Goal: Transaction & Acquisition: Purchase product/service

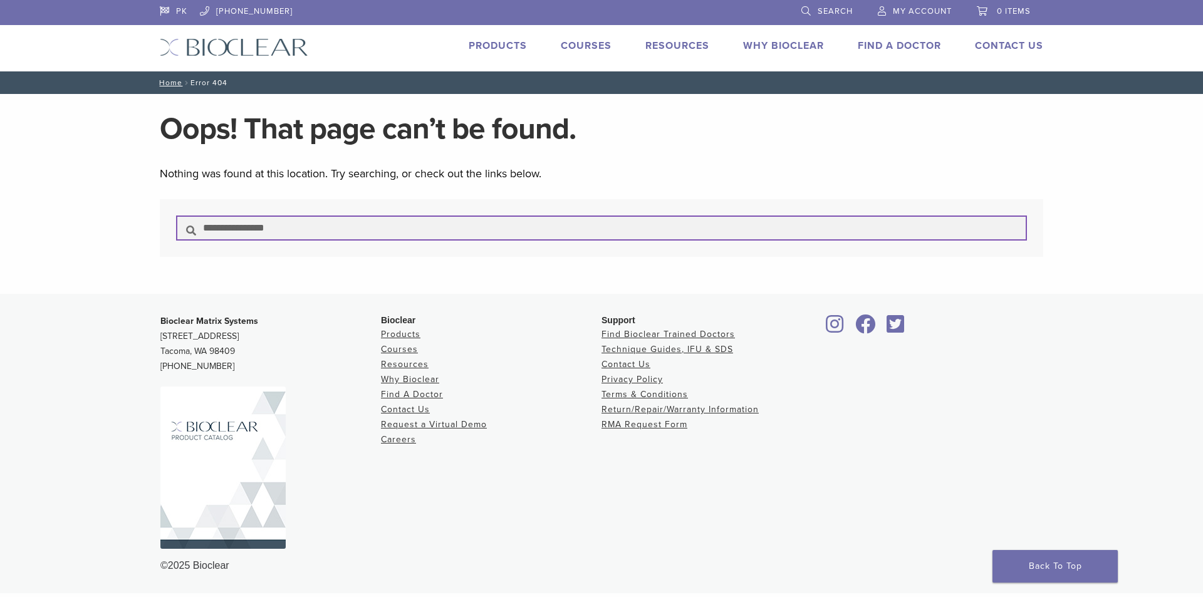
click at [320, 223] on input "Search for:" at bounding box center [601, 228] width 851 height 25
type input "**********"
click at [175, 215] on button "Search" at bounding box center [175, 215] width 1 height 1
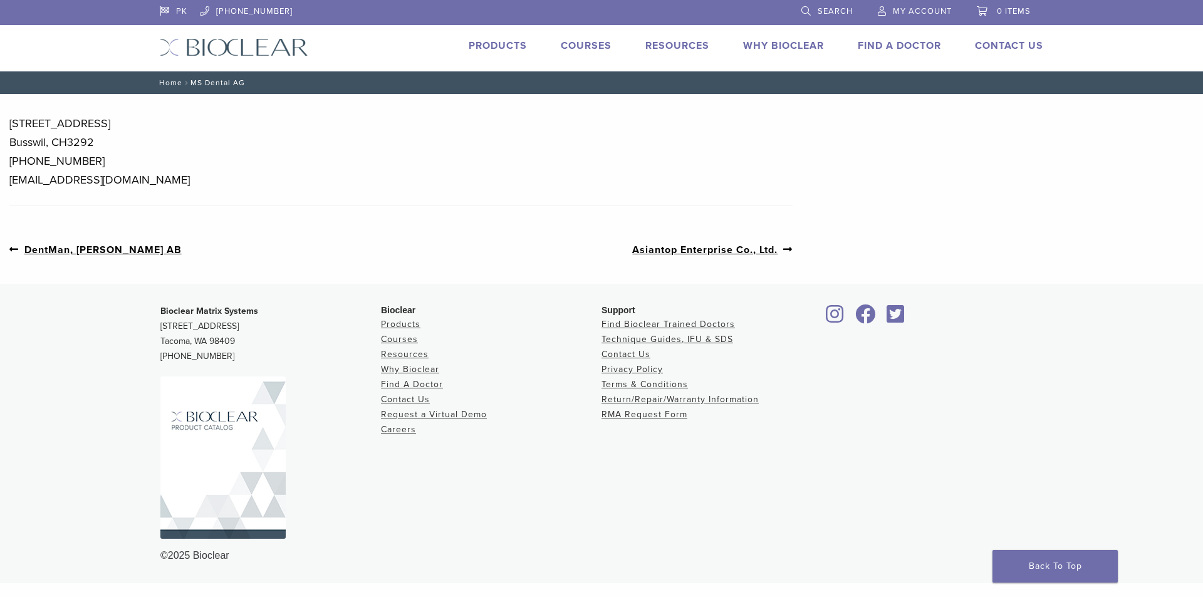
click at [174, 79] on link "Home" at bounding box center [168, 82] width 27 height 9
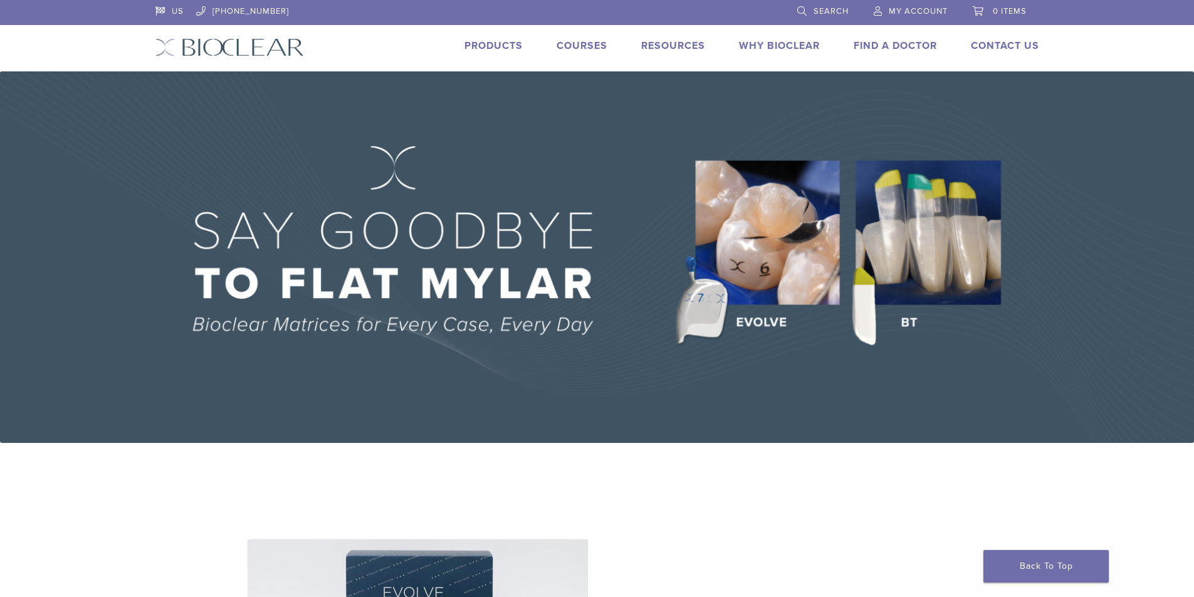
scroll to position [334, 0]
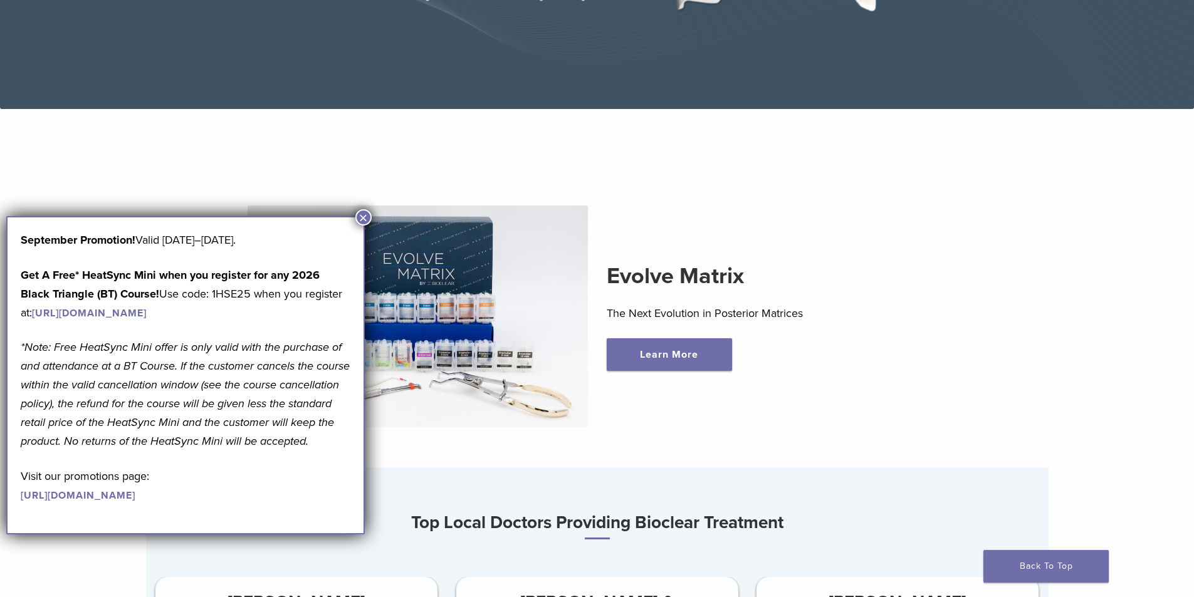
click at [364, 217] on button "×" at bounding box center [363, 217] width 16 height 16
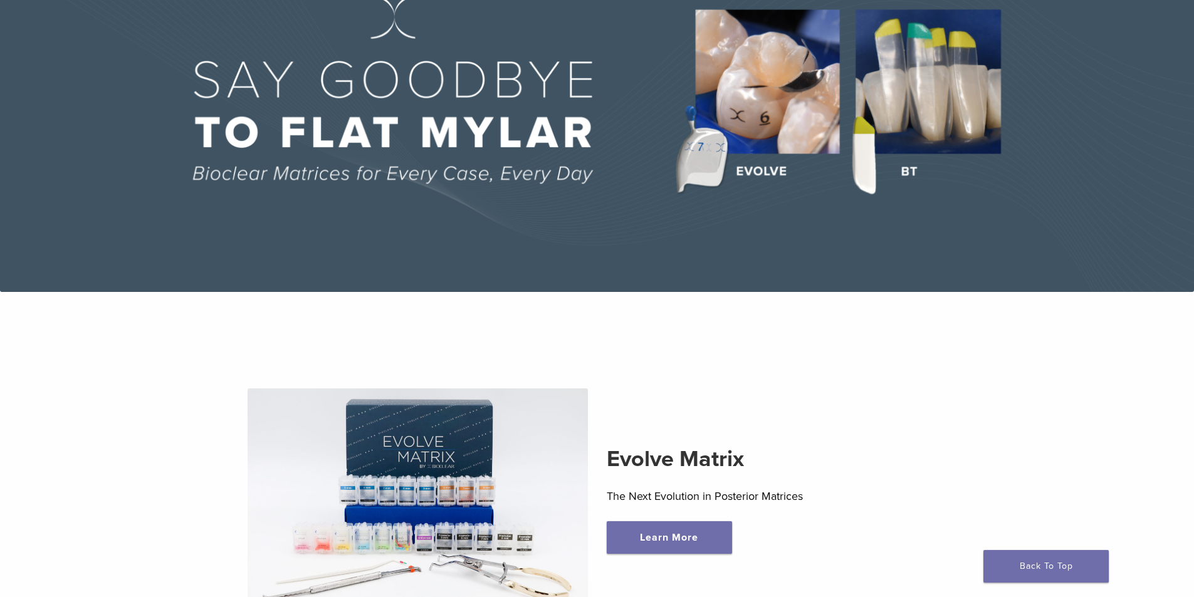
scroll to position [0, 0]
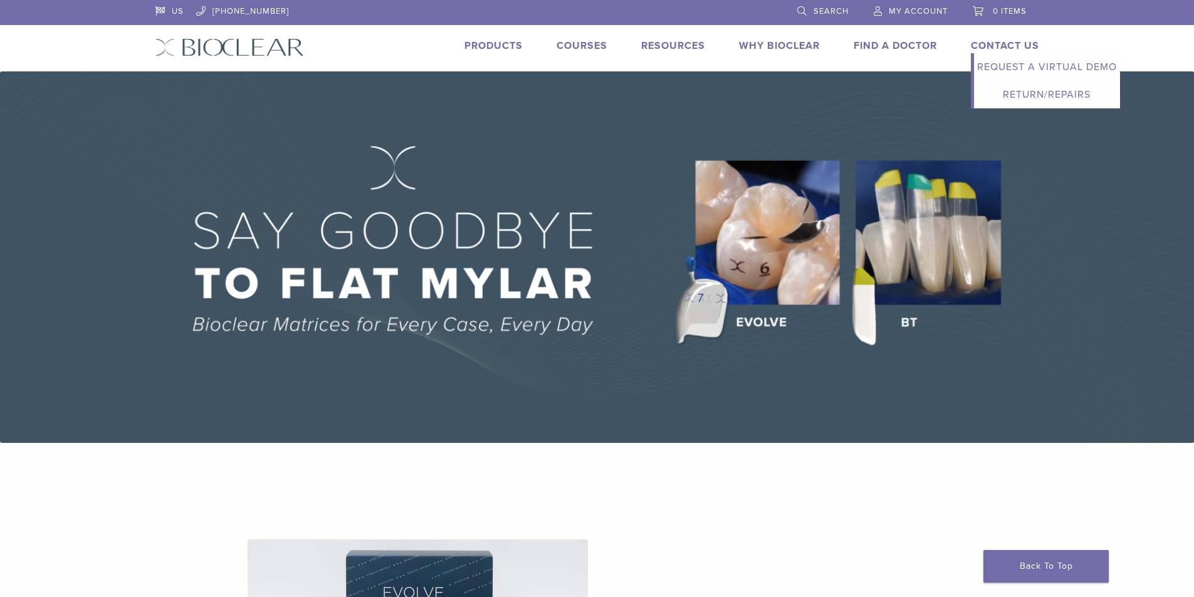
click at [1037, 93] on link "Return/Repairs" at bounding box center [1047, 95] width 146 height 28
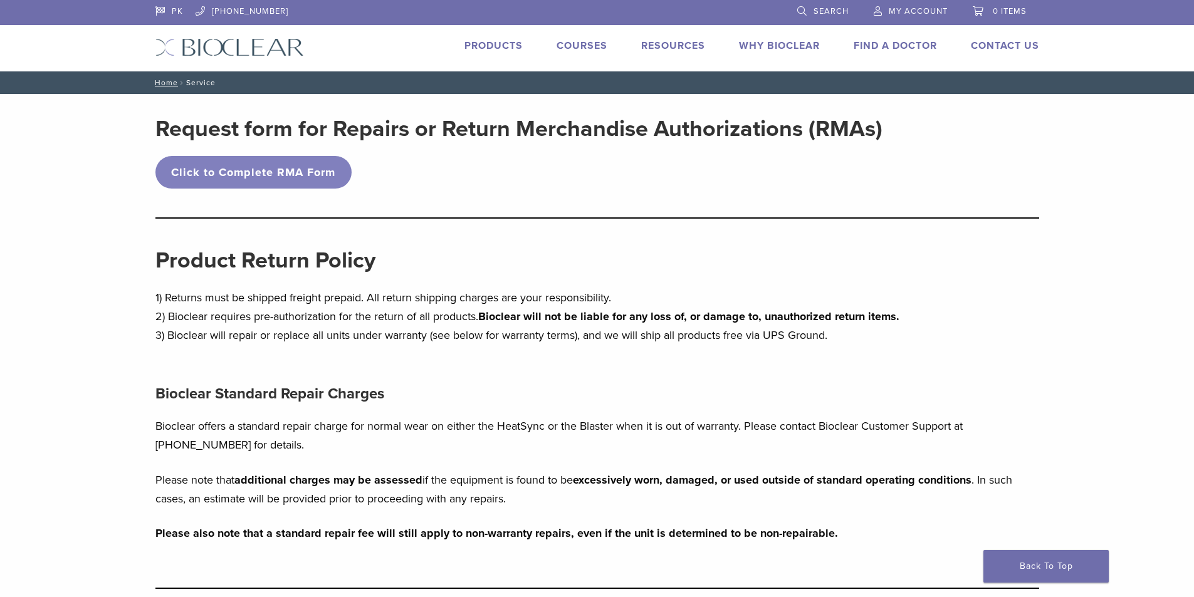
click at [790, 45] on link "Why Bioclear" at bounding box center [779, 45] width 81 height 13
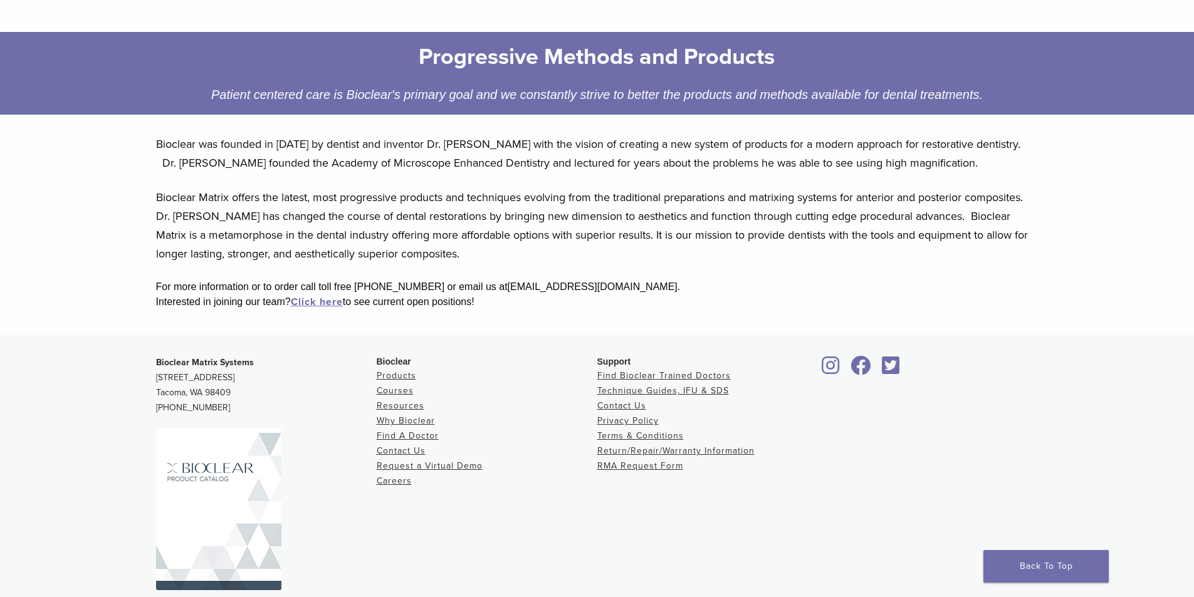
scroll to position [200, 0]
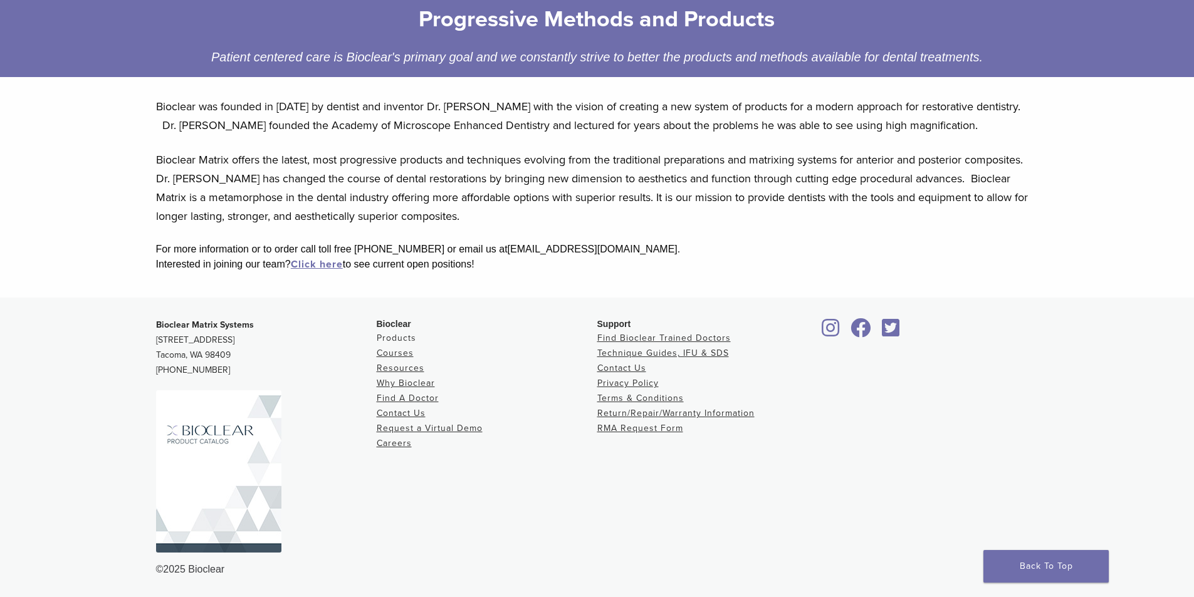
click at [389, 333] on link "Products" at bounding box center [396, 338] width 39 height 11
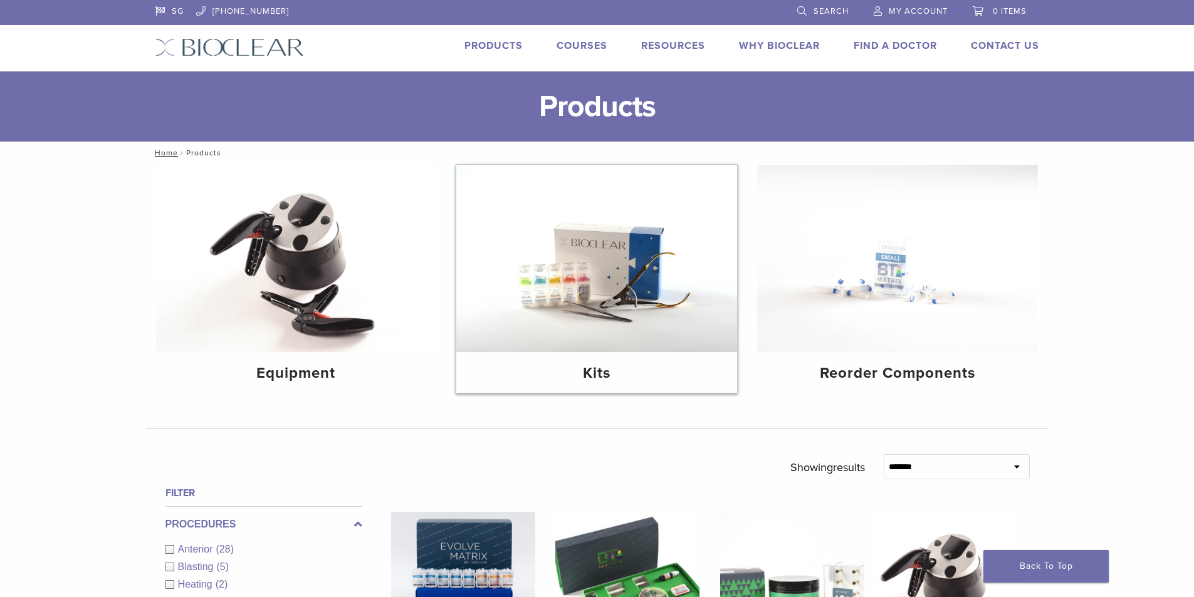
click at [651, 263] on img at bounding box center [596, 258] width 281 height 187
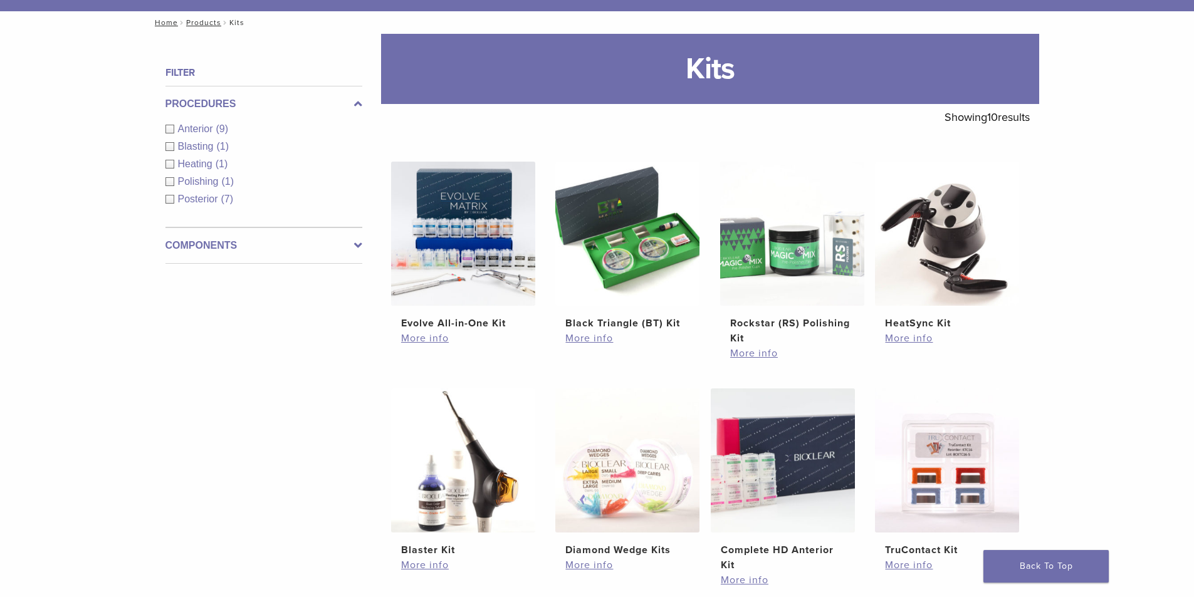
scroll to position [418, 0]
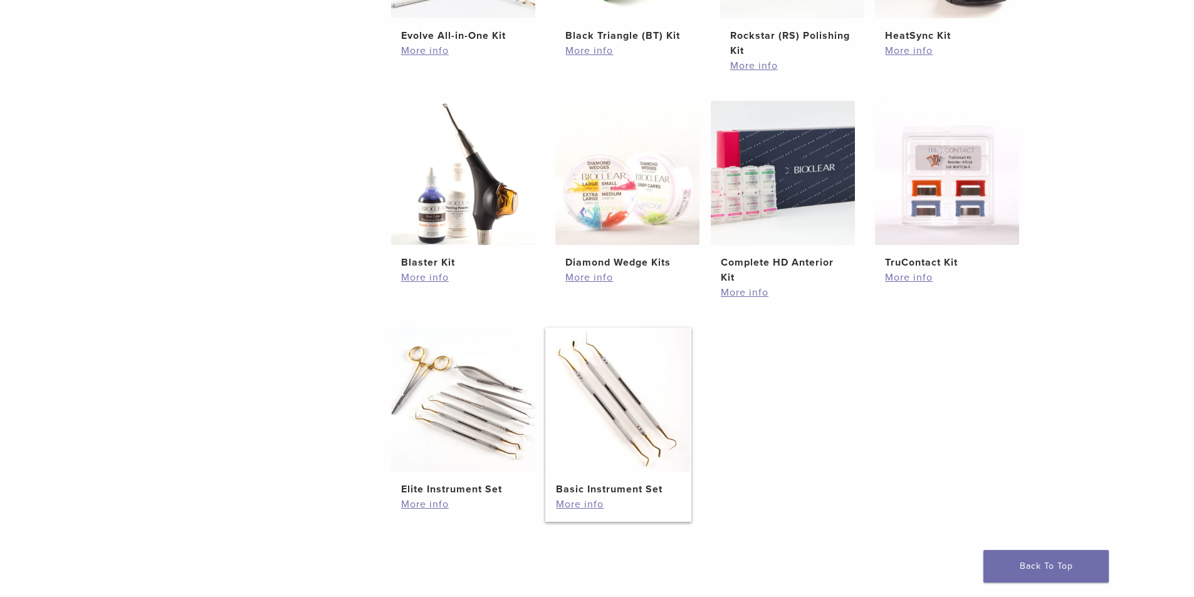
click at [592, 405] on img at bounding box center [618, 400] width 144 height 144
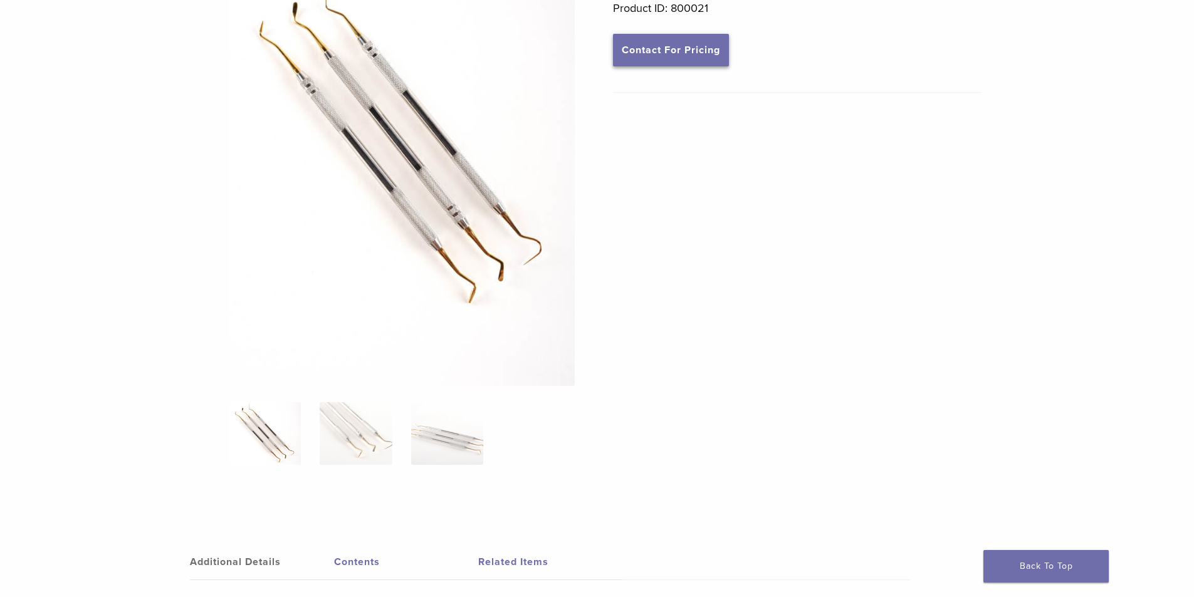
scroll to position [83, 0]
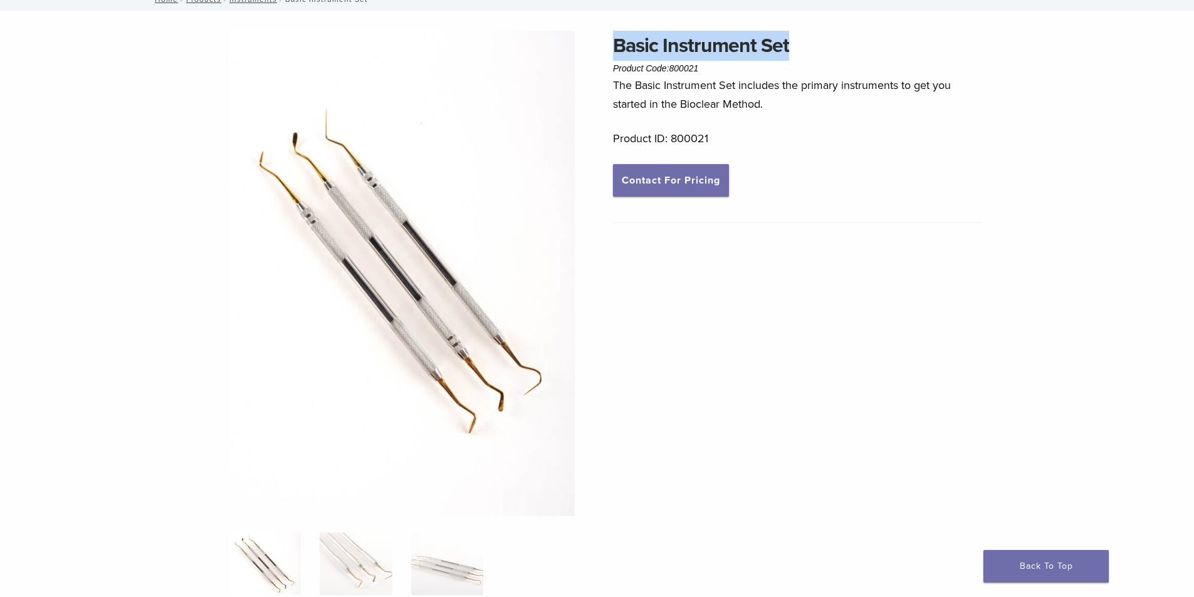
drag, startPoint x: 614, startPoint y: 51, endPoint x: 827, endPoint y: 41, distance: 213.3
click at [827, 41] on h1 "Basic Instrument Set" at bounding box center [797, 46] width 369 height 30
click at [391, 242] on img at bounding box center [402, 274] width 346 height 486
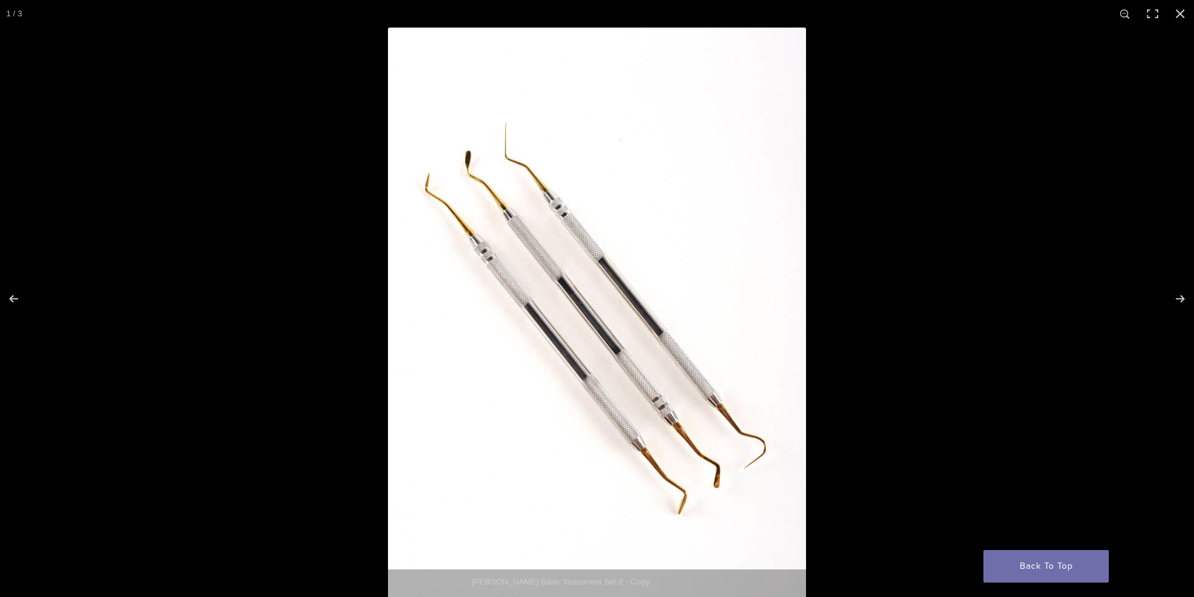
click at [576, 270] on img at bounding box center [597, 321] width 418 height 587
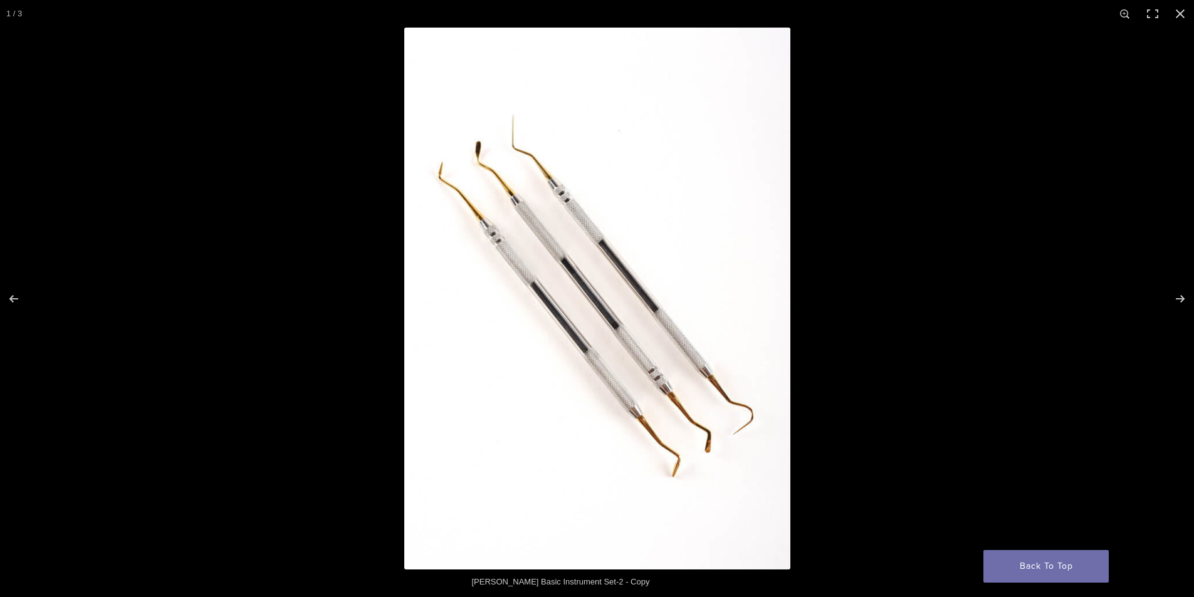
click at [576, 270] on img at bounding box center [597, 299] width 386 height 542
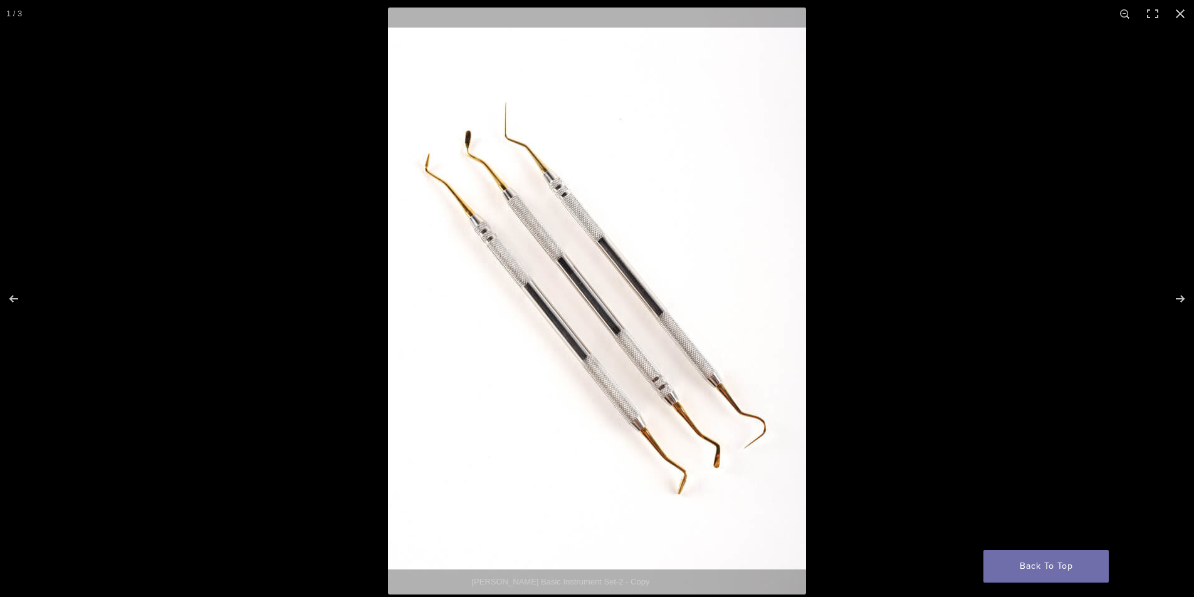
click at [576, 270] on img at bounding box center [597, 301] width 418 height 587
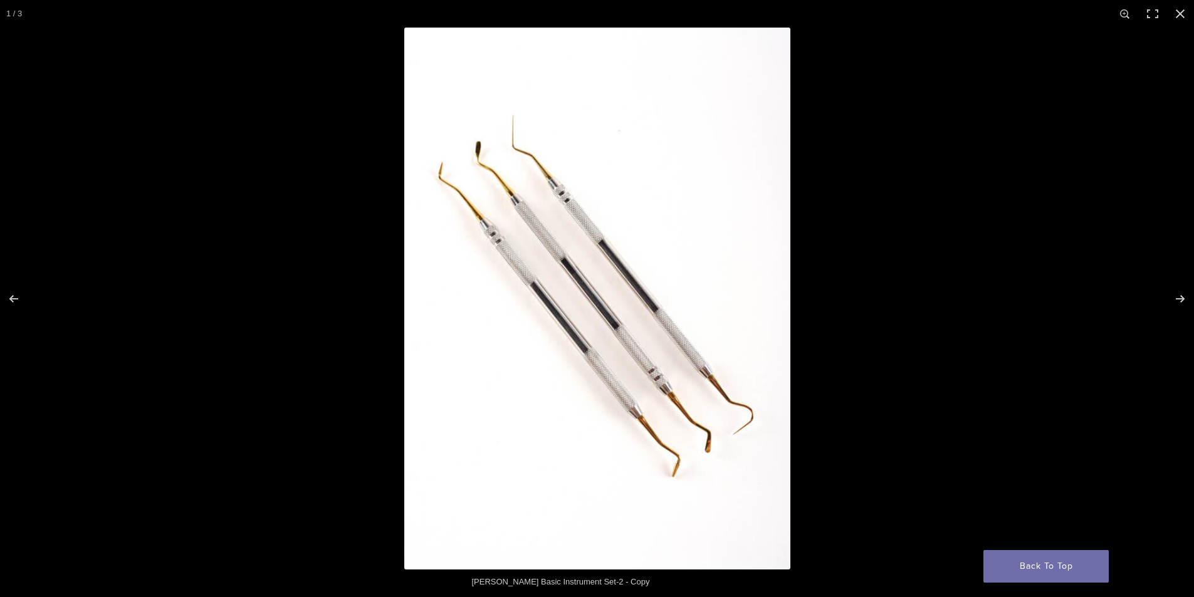
click at [578, 582] on div "Clark Basic Instrument Set-2 - Copy" at bounding box center [597, 582] width 263 height 25
click at [579, 582] on div "Clark Basic Instrument Set-2 - Copy" at bounding box center [597, 582] width 263 height 25
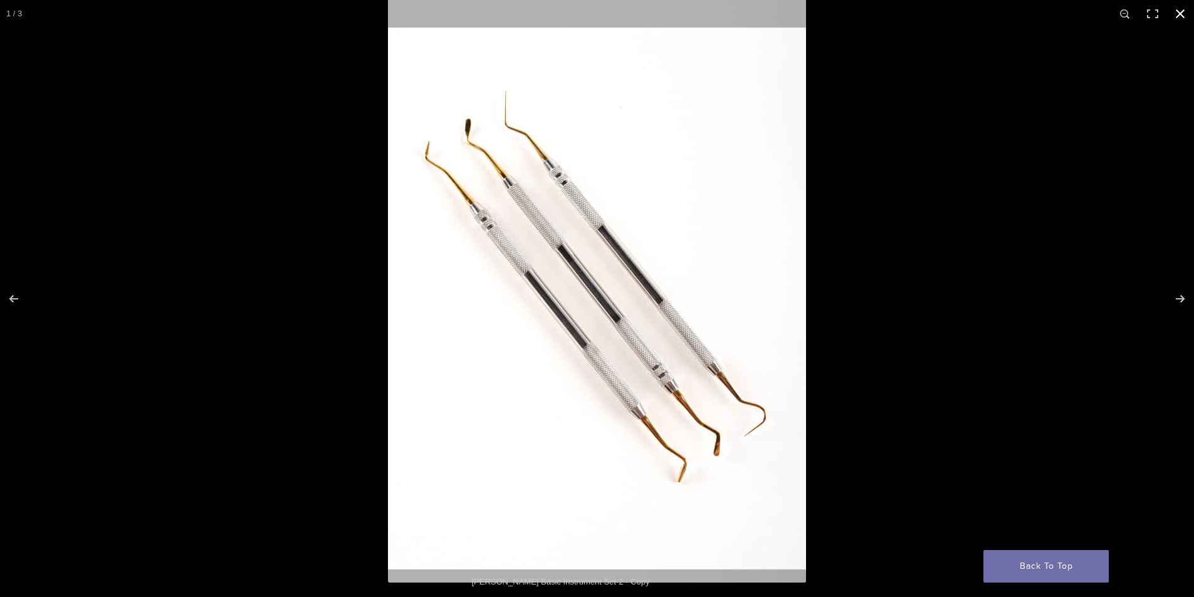
click at [1179, 11] on button "Close (Esc)" at bounding box center [1180, 14] width 28 height 28
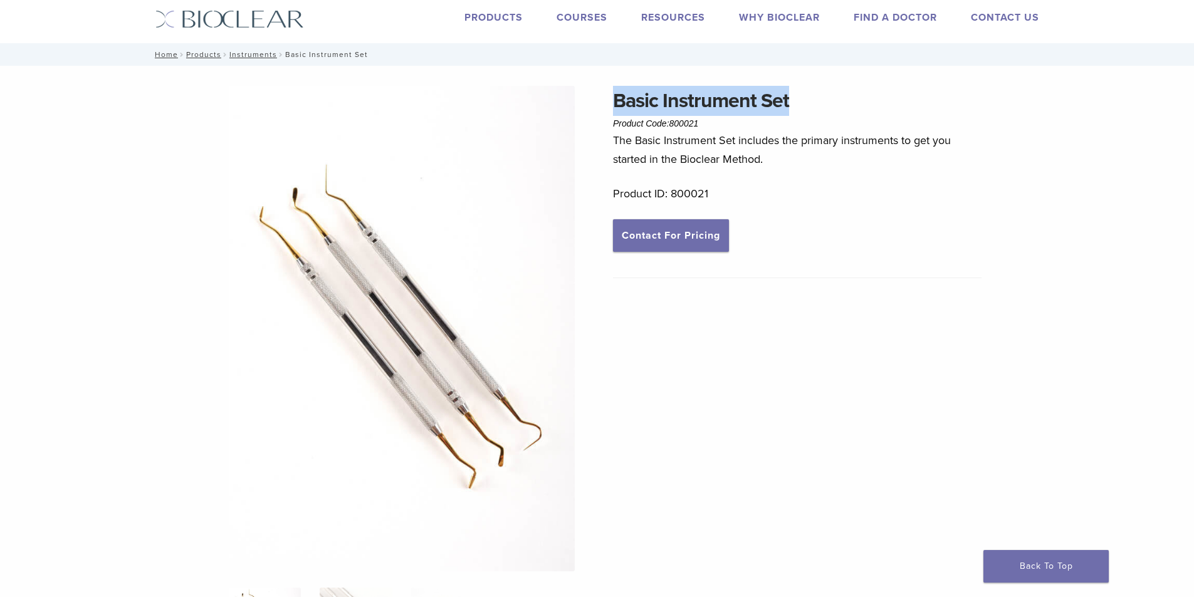
scroll to position [0, 0]
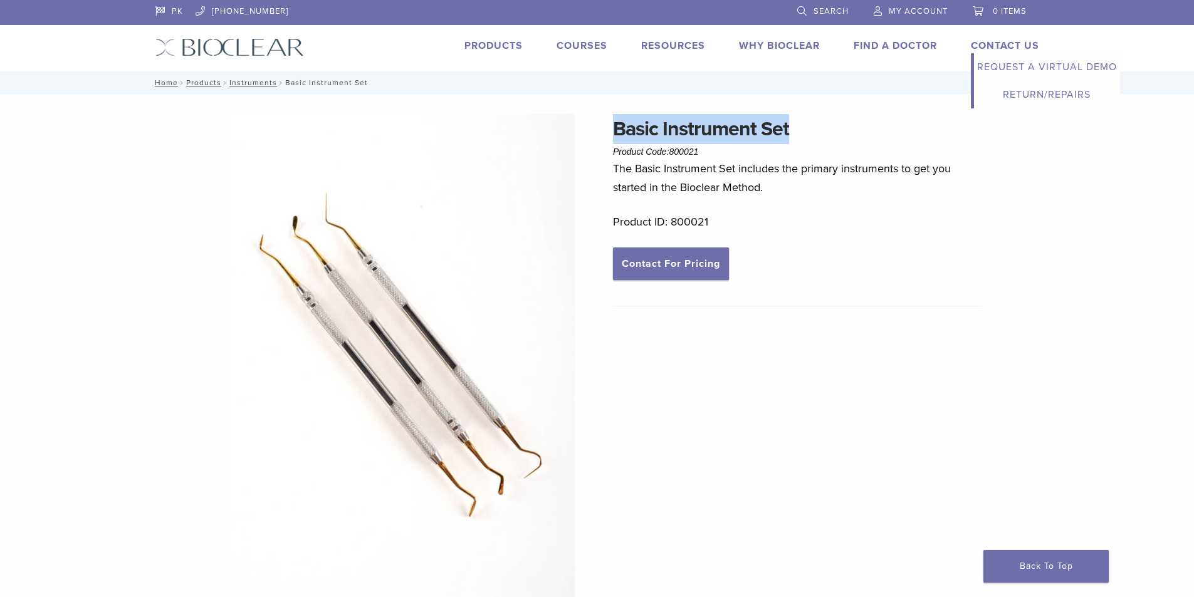
click at [1014, 45] on link "Contact Us" at bounding box center [1005, 45] width 68 height 13
click at [1012, 66] on link "Request a Virtual Demo" at bounding box center [1047, 67] width 146 height 28
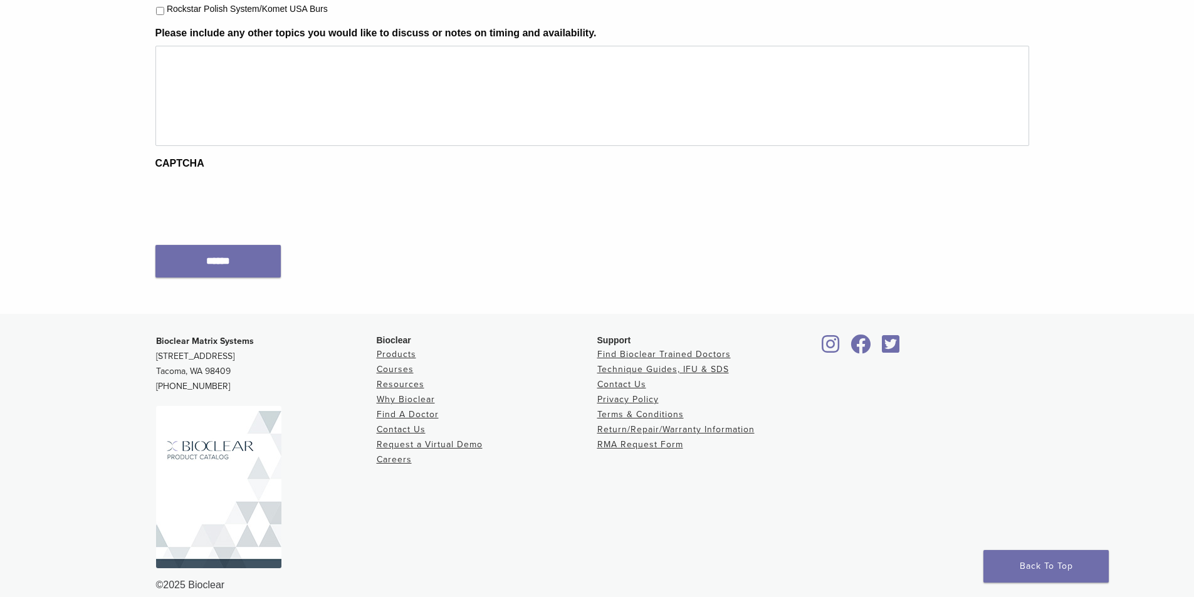
scroll to position [741, 0]
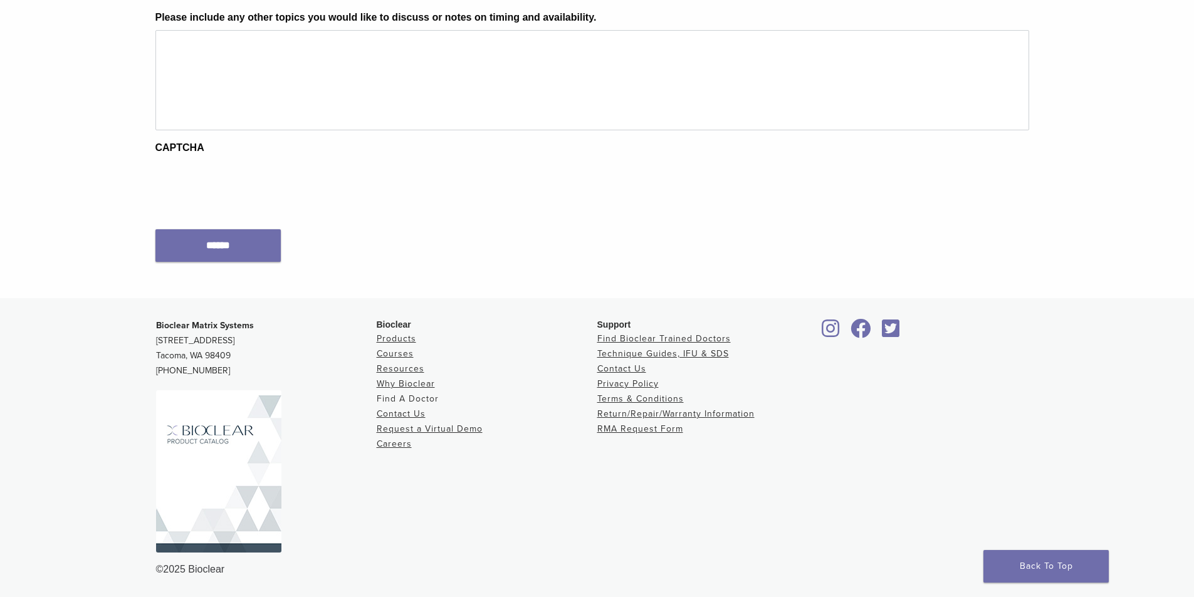
click at [418, 396] on link "Find A Doctor" at bounding box center [408, 399] width 62 height 11
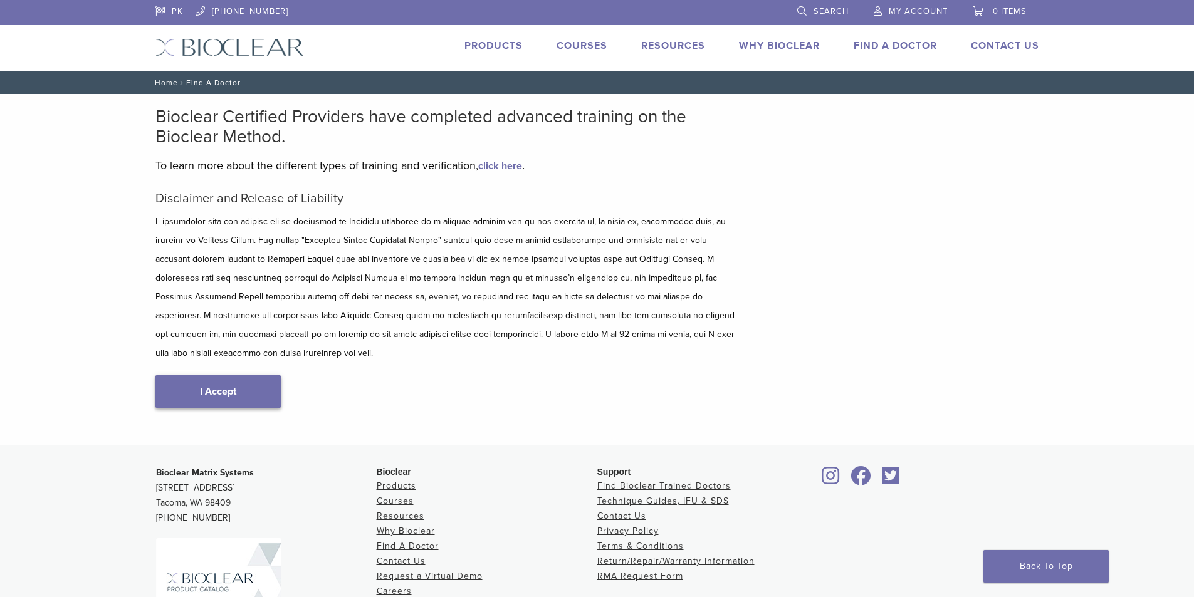
click at [213, 375] on link "I Accept" at bounding box center [217, 391] width 125 height 33
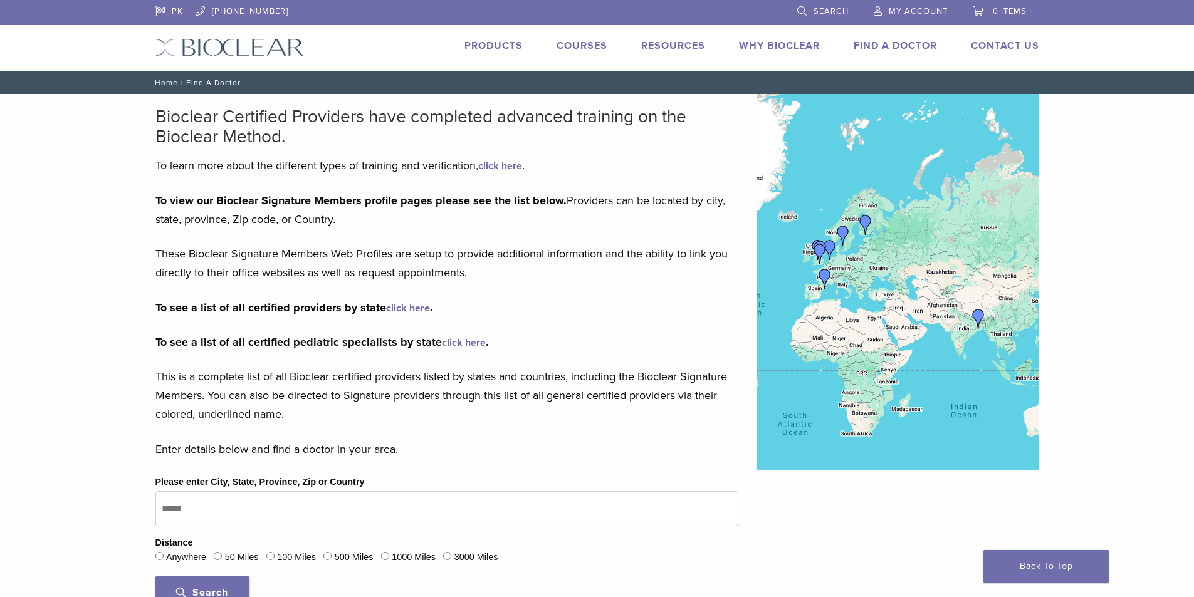
click at [865, 217] on img "Dr. Mikko Gustafsson" at bounding box center [866, 225] width 20 height 20
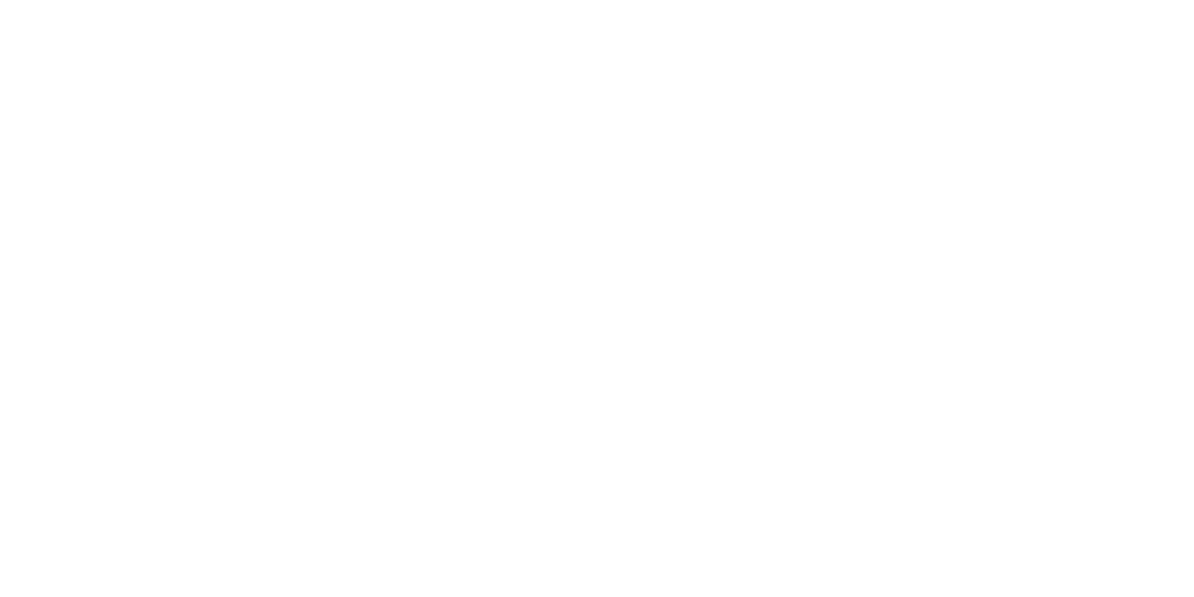
scroll to position [13, 0]
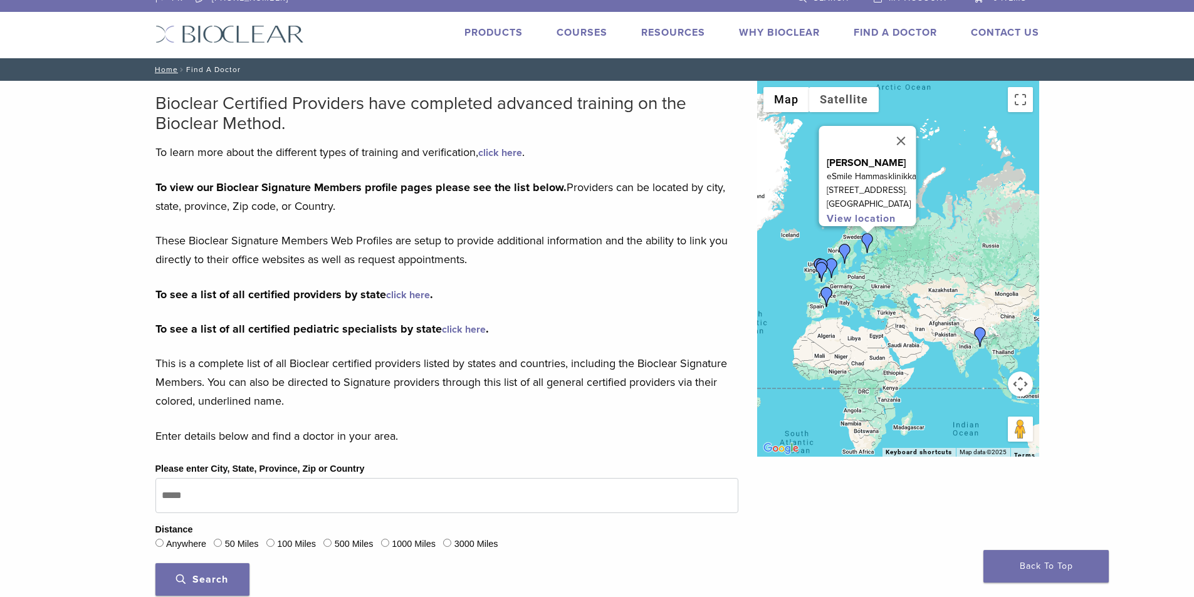
click at [500, 29] on link "Products" at bounding box center [493, 32] width 58 height 13
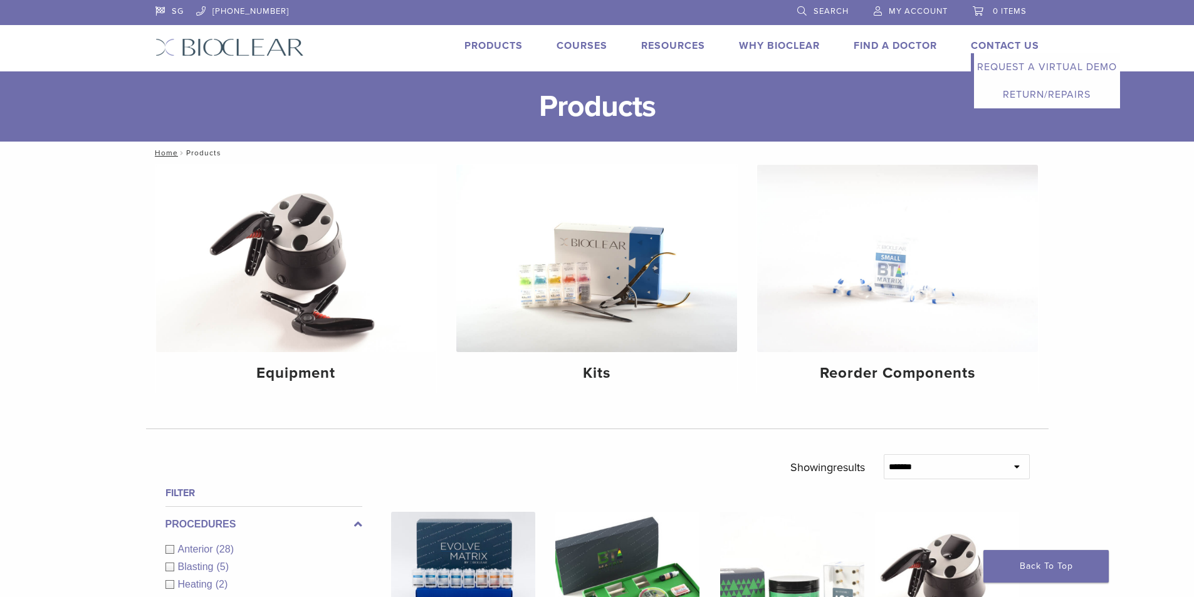
click at [1030, 100] on link "Return/Repairs" at bounding box center [1047, 95] width 146 height 28
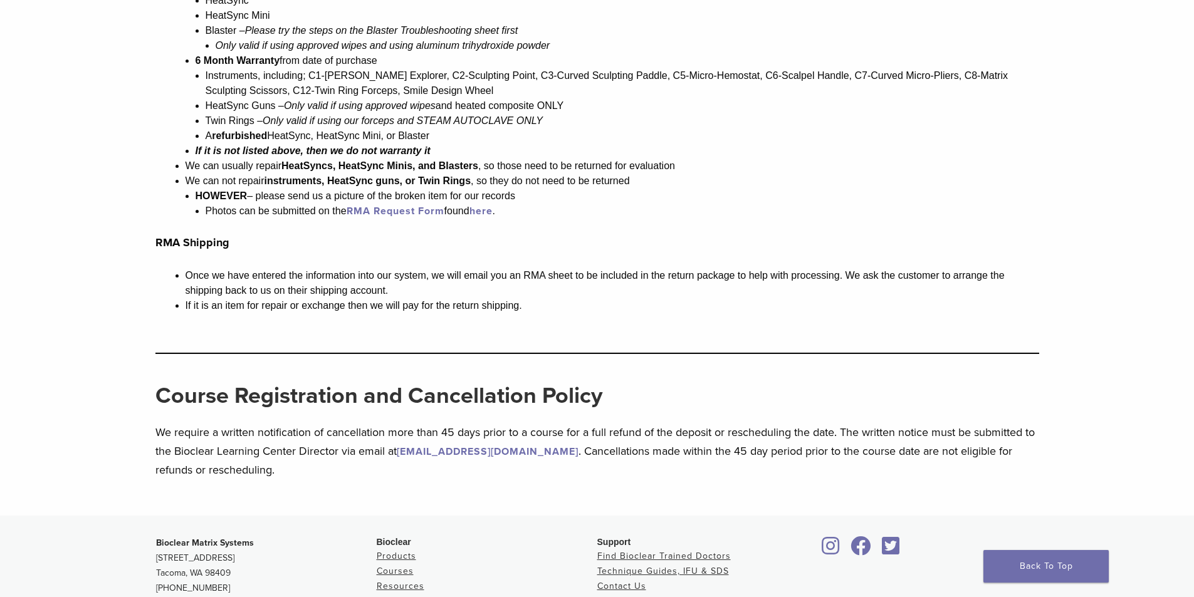
scroll to position [1337, 0]
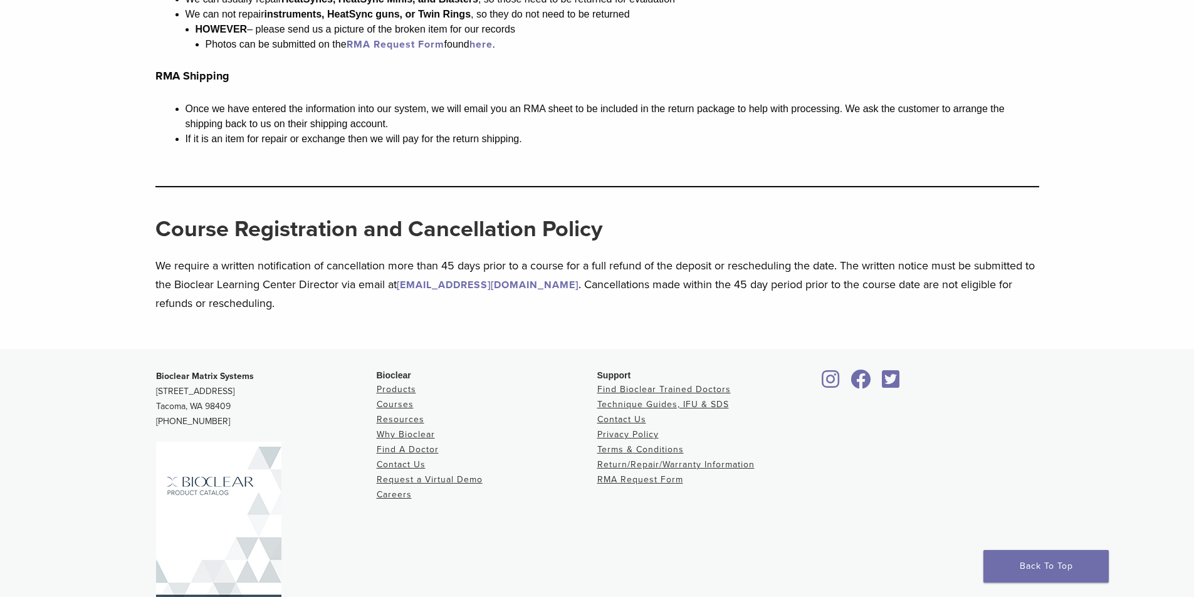
click at [864, 377] on icon at bounding box center [861, 379] width 21 height 20
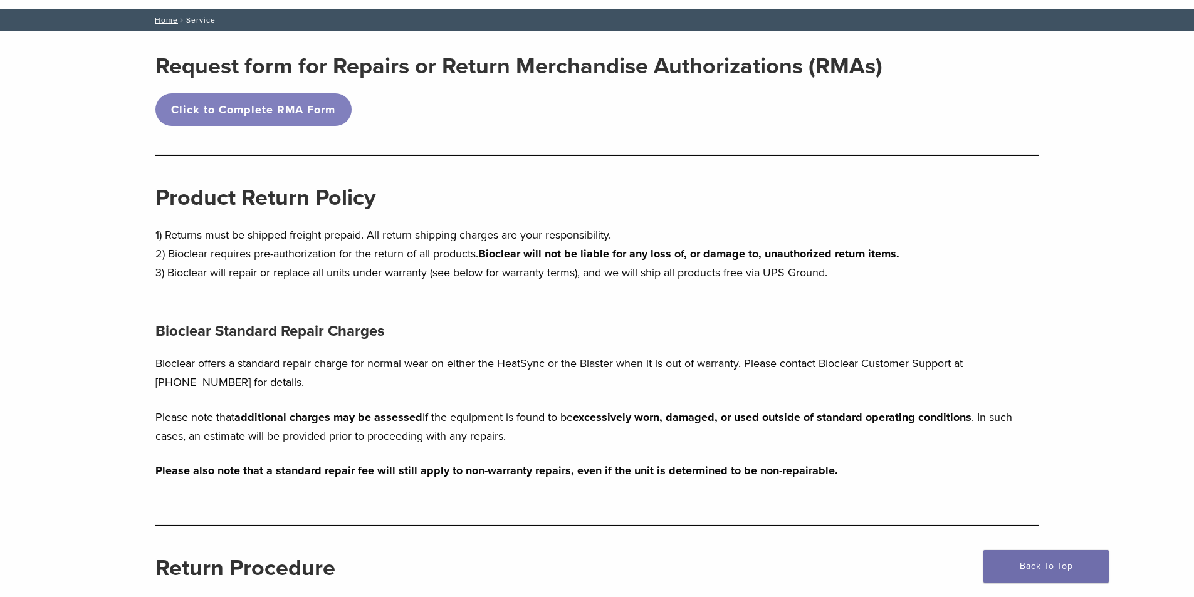
scroll to position [0, 0]
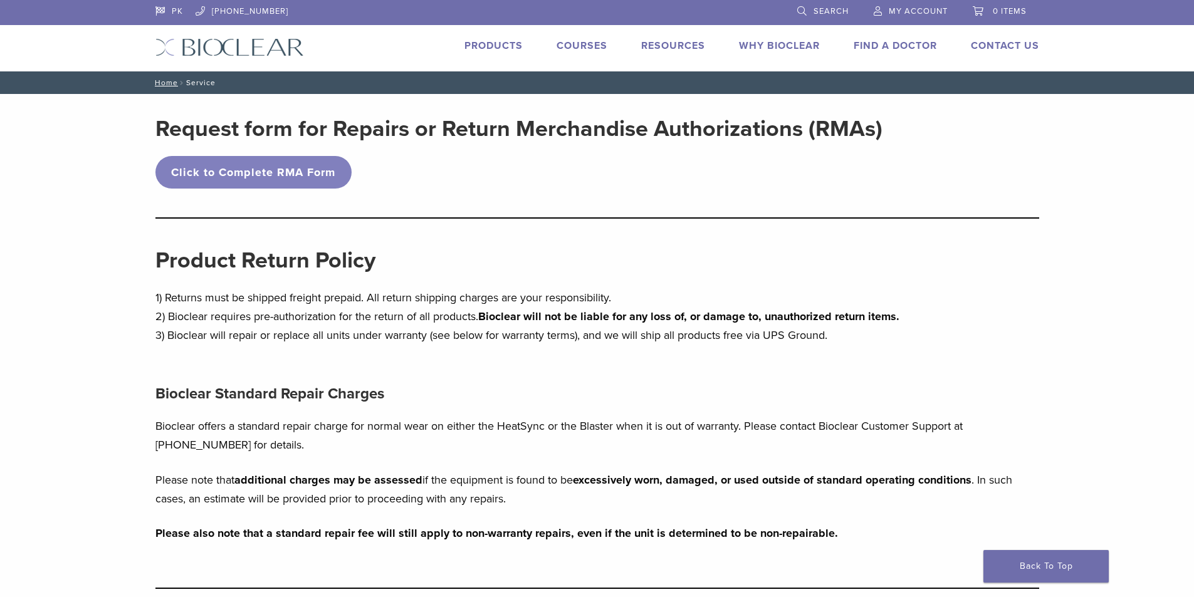
click at [486, 43] on link "Products" at bounding box center [493, 45] width 58 height 13
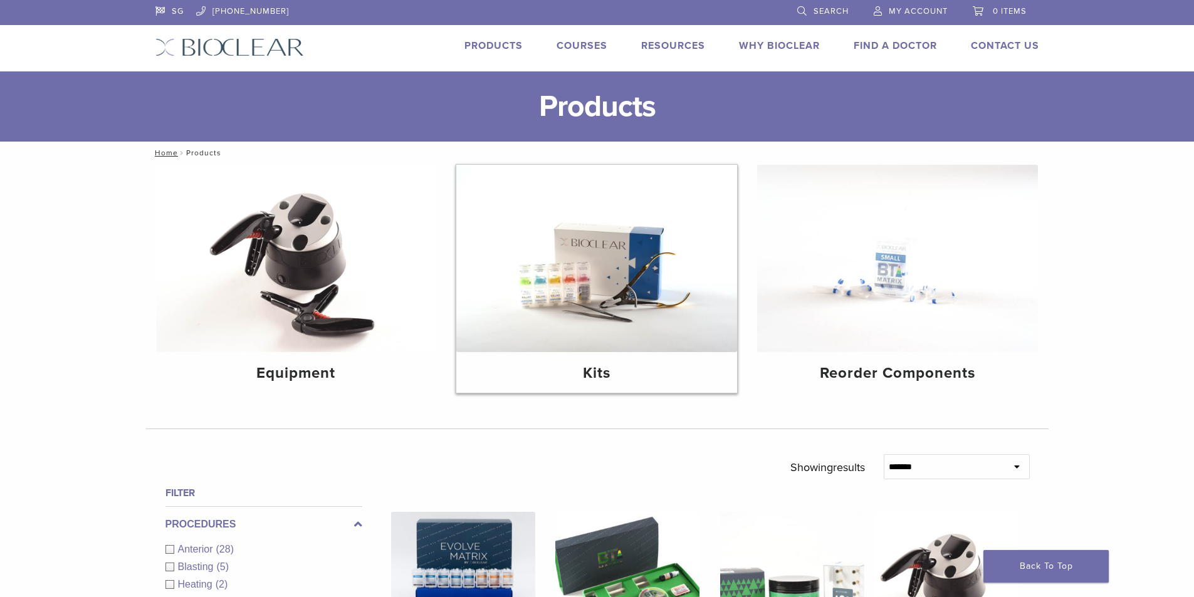
click at [598, 375] on h4 "Kits" at bounding box center [596, 373] width 261 height 23
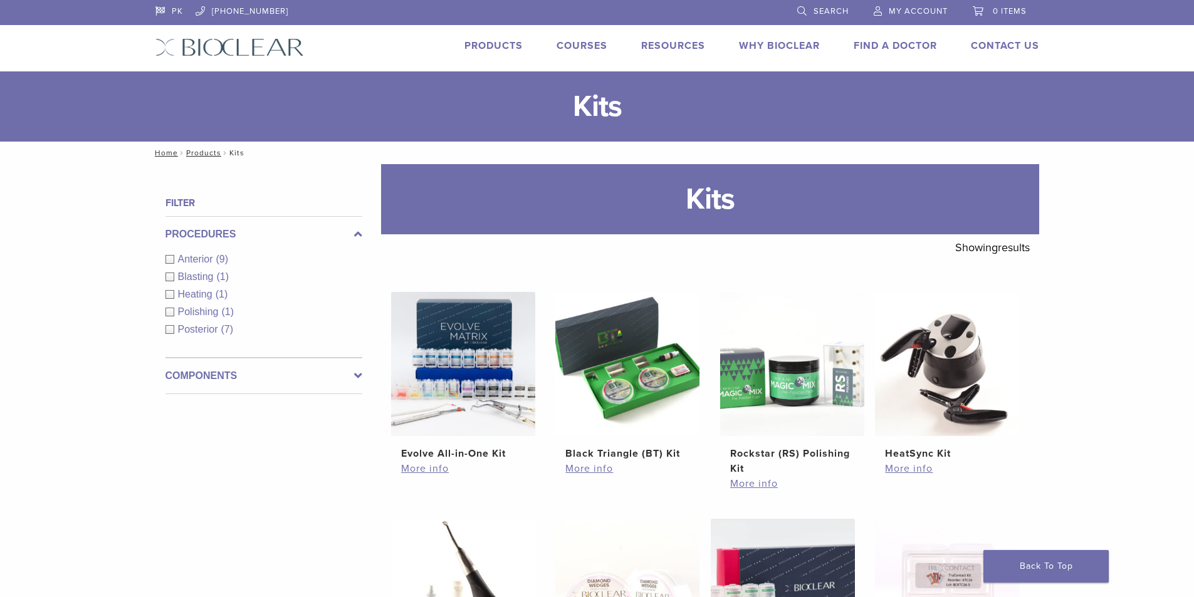
scroll to position [418, 0]
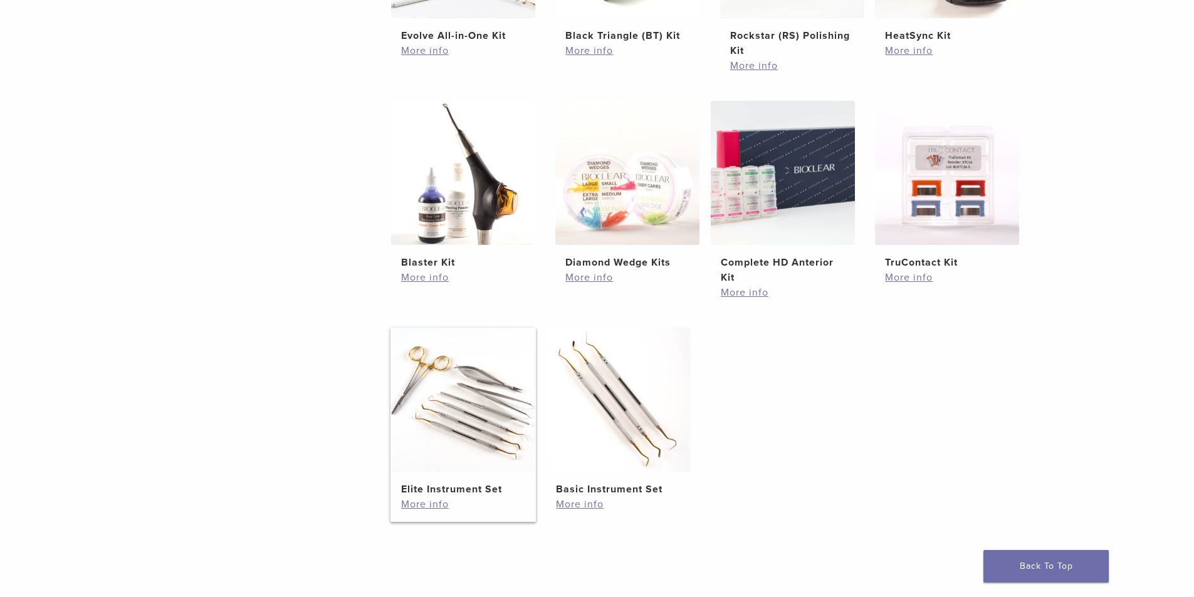
click at [469, 391] on img at bounding box center [463, 400] width 144 height 144
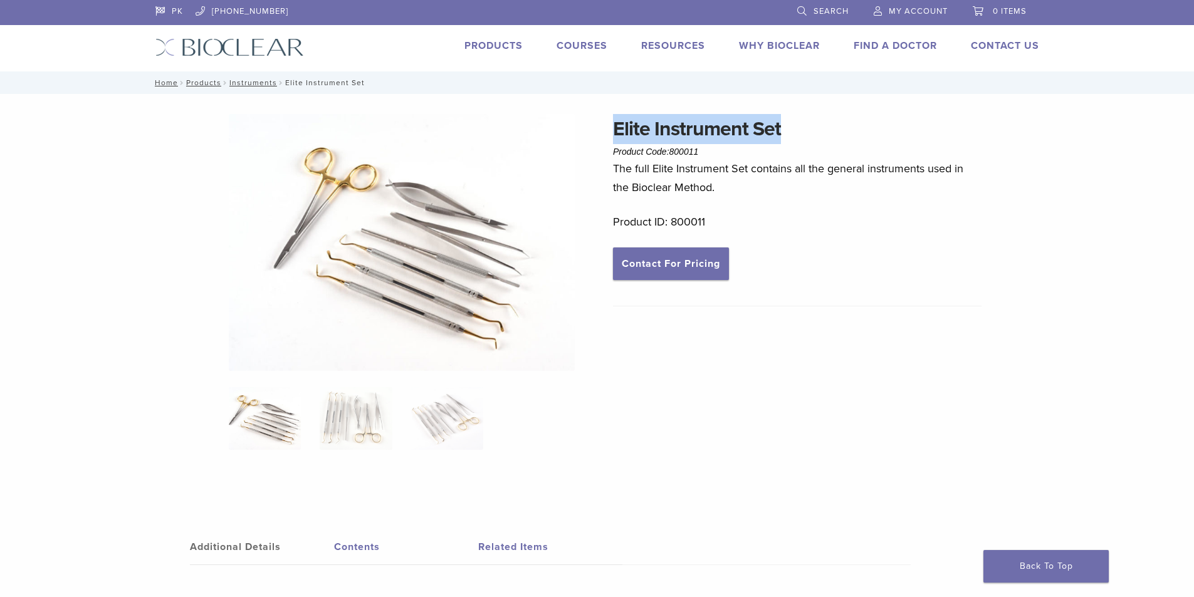
drag, startPoint x: 617, startPoint y: 121, endPoint x: 793, endPoint y: 114, distance: 176.9
click at [793, 114] on h1 "Elite Instrument Set" at bounding box center [797, 129] width 369 height 30
copy h1 "Elite Instrument Set"
